Goal: Complete application form

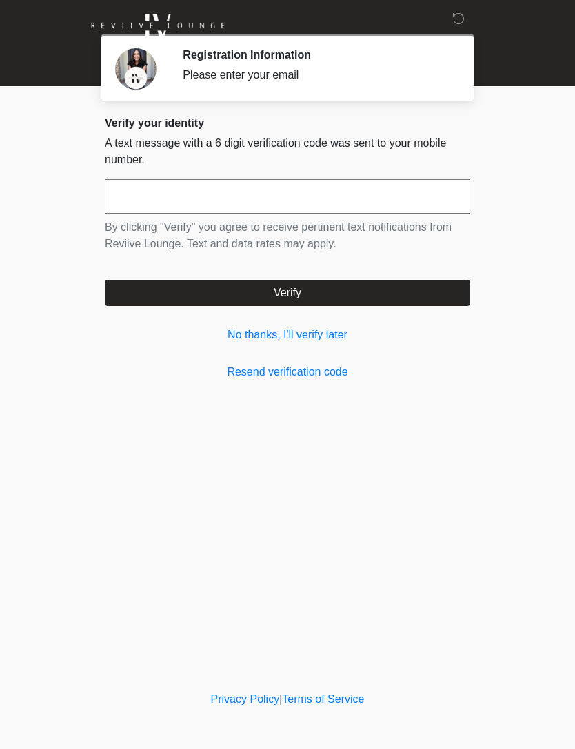
click at [285, 200] on input "text" at bounding box center [287, 196] width 365 height 34
type input "******"
click at [360, 292] on button "Verify" at bounding box center [287, 293] width 365 height 26
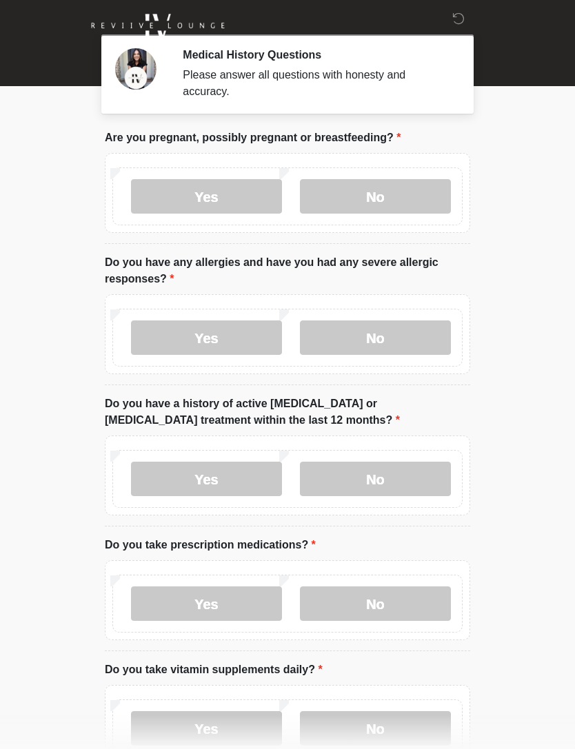
click at [404, 199] on label "No" at bounding box center [375, 196] width 151 height 34
click at [405, 338] on label "No" at bounding box center [375, 337] width 151 height 34
click at [393, 480] on label "No" at bounding box center [375, 479] width 151 height 34
click at [396, 608] on label "No" at bounding box center [375, 603] width 151 height 34
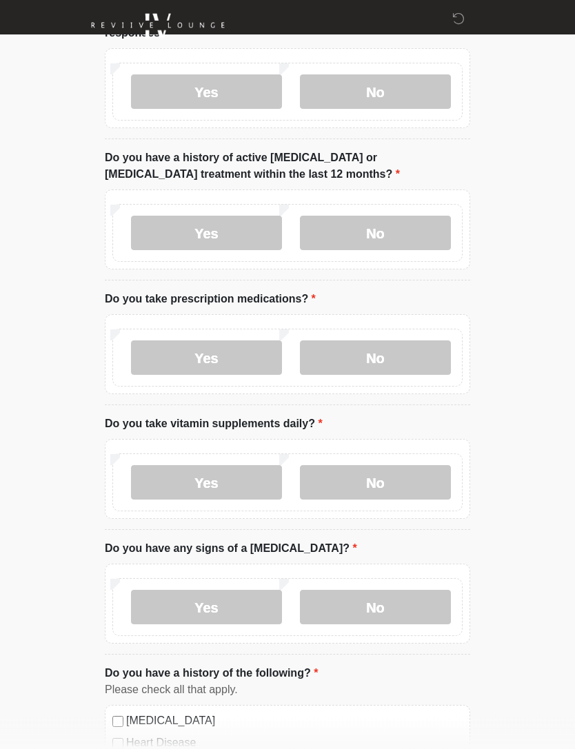
scroll to position [246, 0]
click at [411, 485] on label "No" at bounding box center [375, 482] width 151 height 34
click at [407, 610] on label "No" at bounding box center [375, 607] width 151 height 34
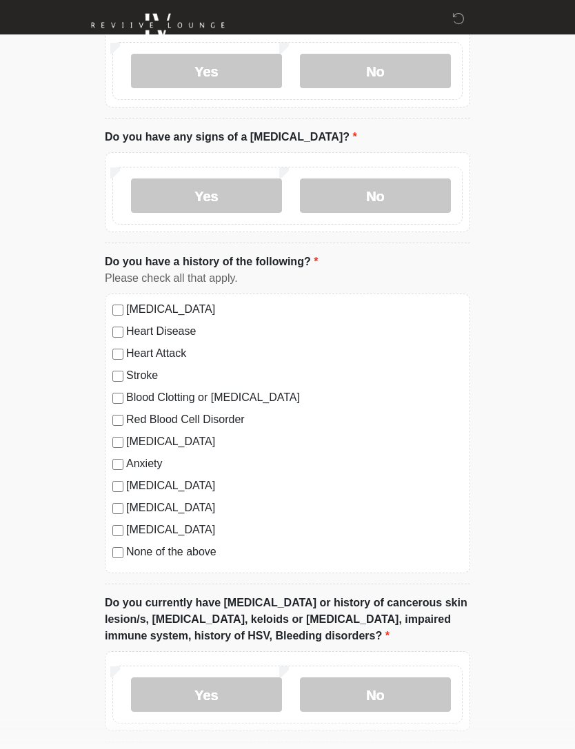
scroll to position [657, 0]
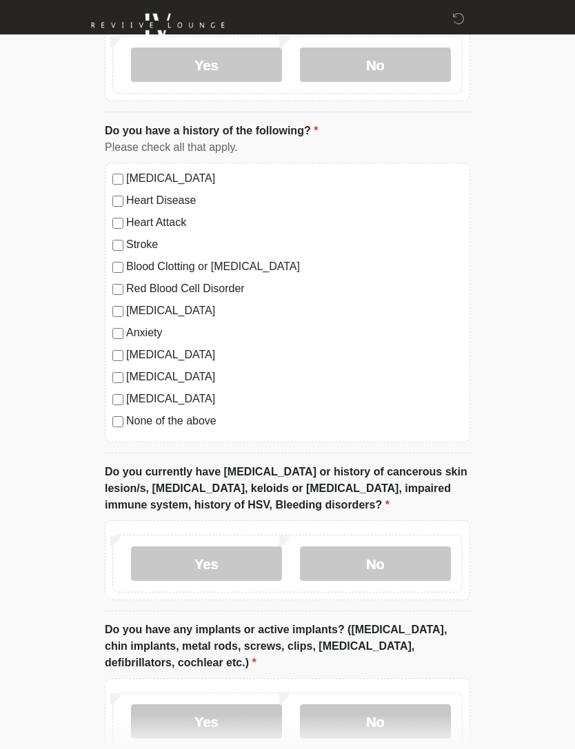
click at [395, 564] on label "No" at bounding box center [375, 564] width 151 height 34
click at [402, 717] on label "No" at bounding box center [375, 721] width 151 height 34
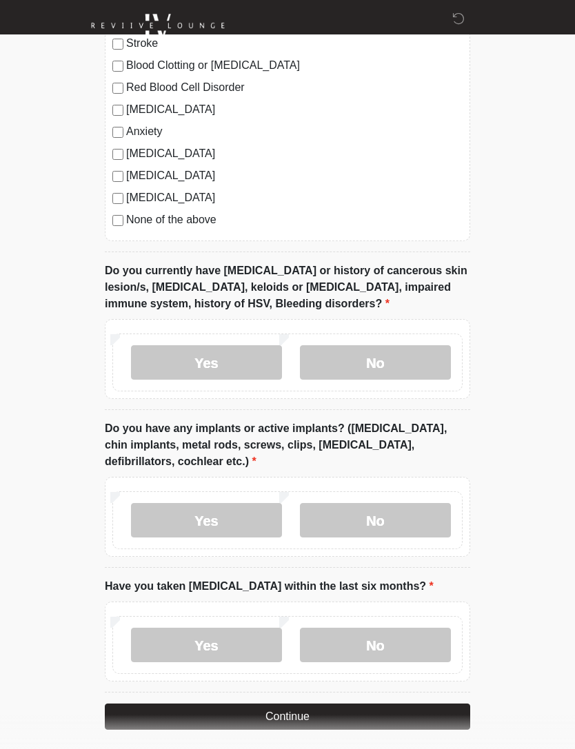
scroll to position [997, 0]
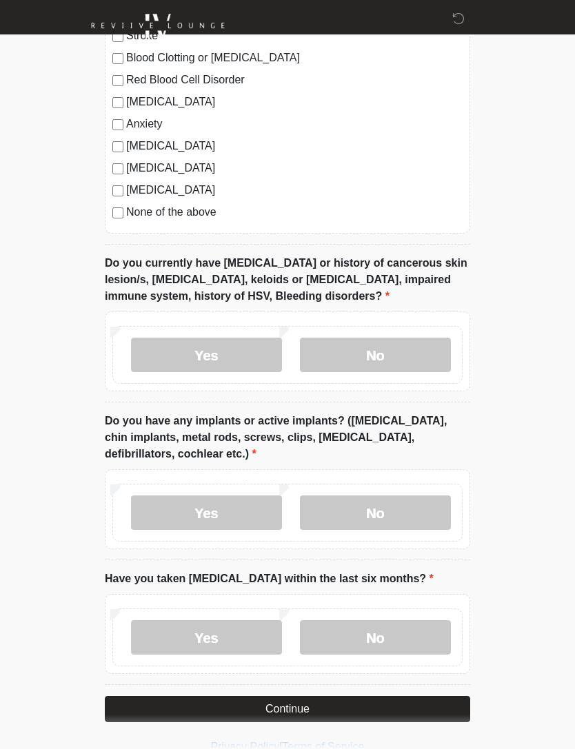
click at [393, 637] on label "No" at bounding box center [375, 637] width 151 height 34
click at [347, 708] on button "Continue" at bounding box center [287, 709] width 365 height 26
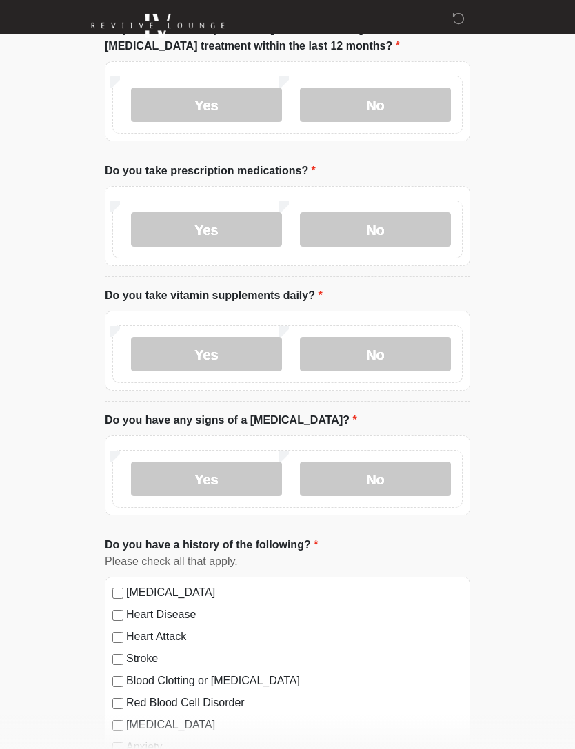
scroll to position [0, 0]
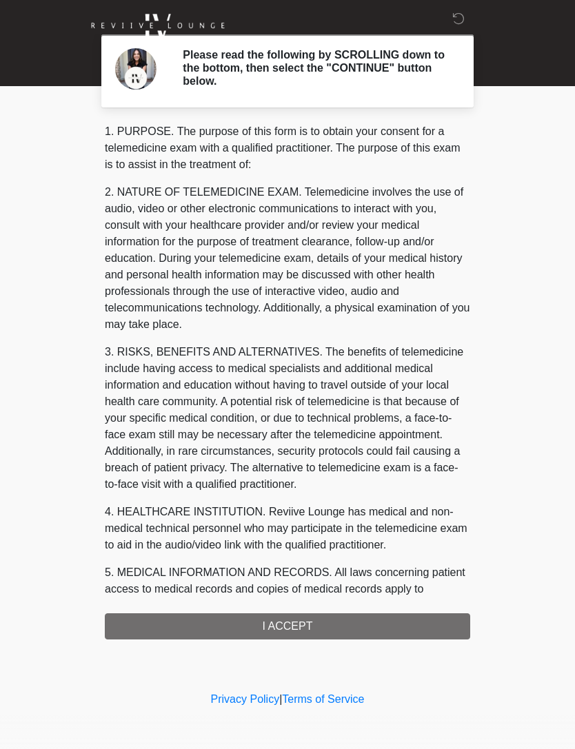
click at [317, 624] on div "1. PURPOSE. The purpose of this form is to obtain your consent for a telemedici…" at bounding box center [287, 381] width 365 height 516
click at [312, 630] on div "1. PURPOSE. The purpose of this form is to obtain your consent for a telemedici…" at bounding box center [287, 381] width 365 height 516
click at [306, 628] on div "1. PURPOSE. The purpose of this form is to obtain your consent for a telemedici…" at bounding box center [287, 381] width 365 height 516
click at [295, 626] on div "1. PURPOSE. The purpose of this form is to obtain your consent for a telemedici…" at bounding box center [287, 381] width 365 height 516
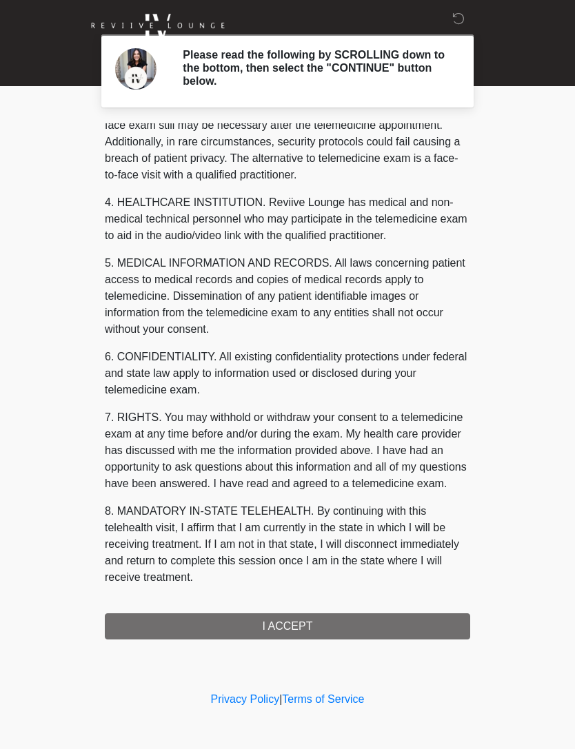
click at [311, 624] on button "I ACCEPT" at bounding box center [287, 626] width 365 height 26
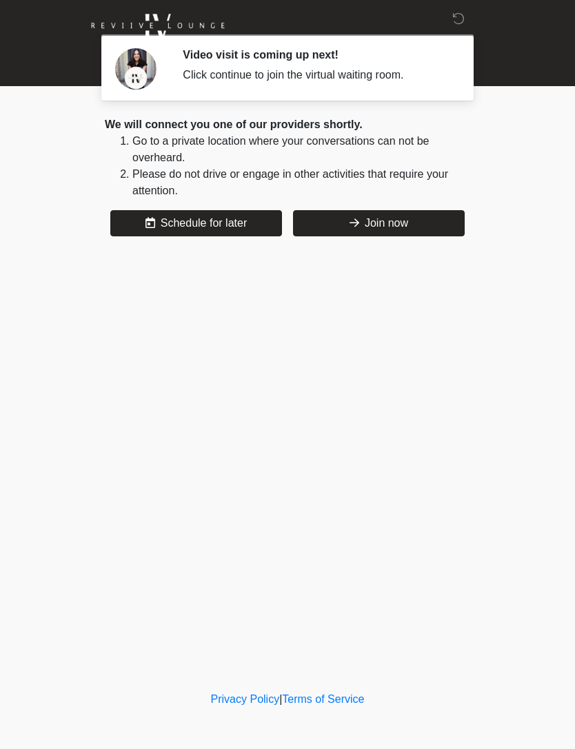
click at [398, 223] on button "Join now" at bounding box center [379, 223] width 172 height 26
